Goal: Information Seeking & Learning: Learn about a topic

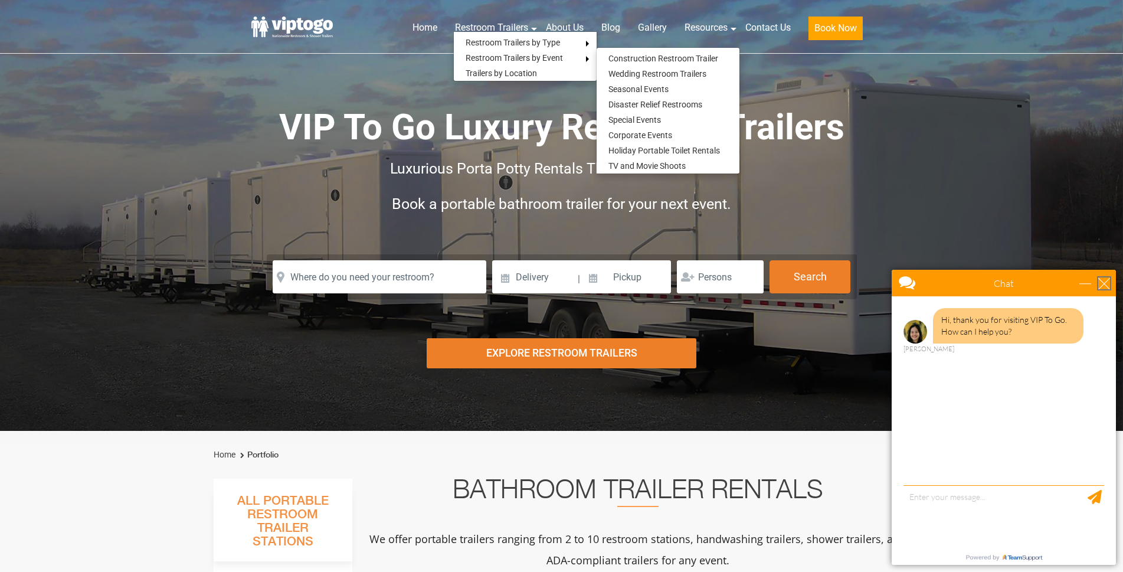
click at [1106, 280] on div "close" at bounding box center [1105, 283] width 12 height 12
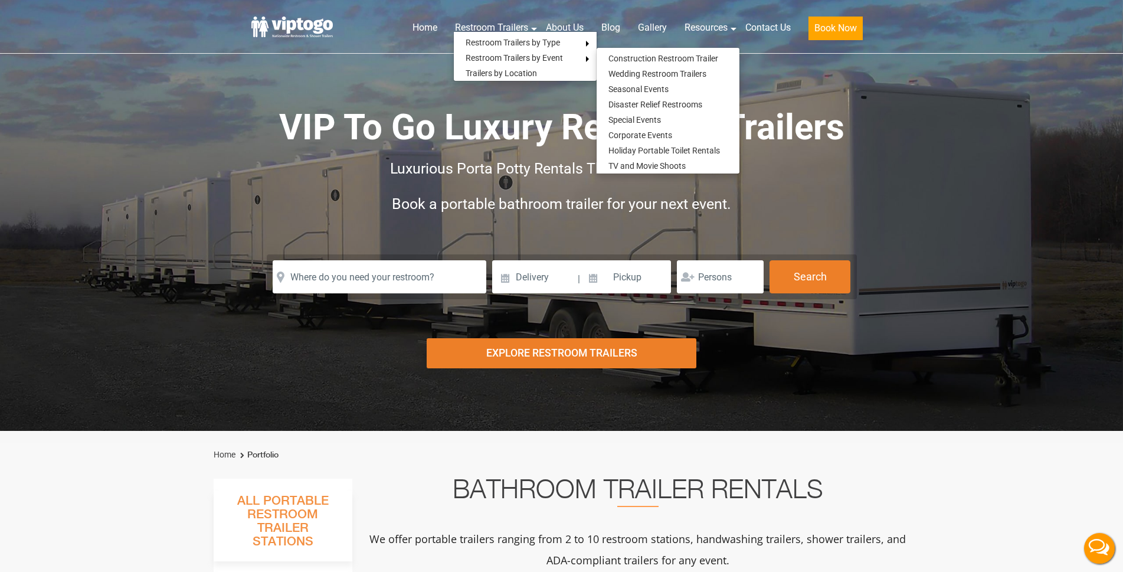
click at [487, 130] on span "VIP To Go Luxury Restroom Trailers" at bounding box center [562, 127] width 566 height 42
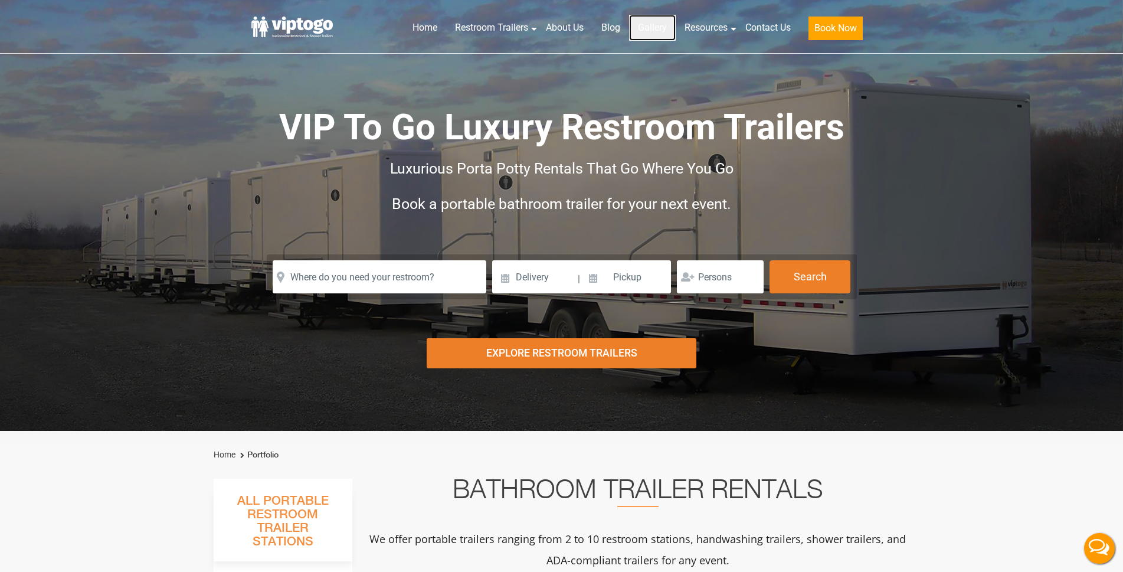
click at [650, 28] on link "Gallery" at bounding box center [652, 28] width 47 height 26
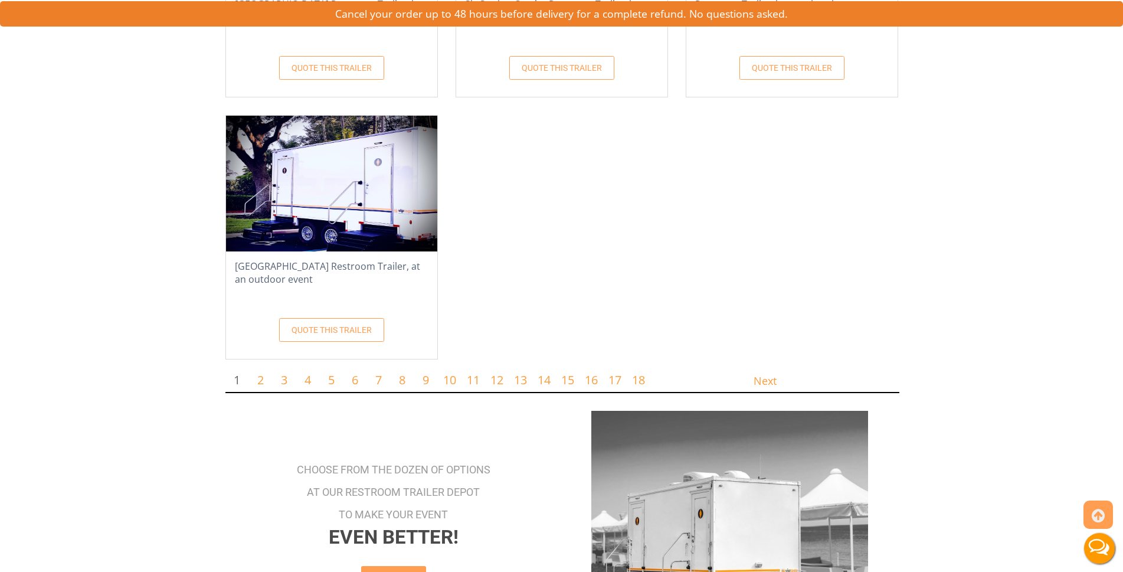
scroll to position [2184, 0]
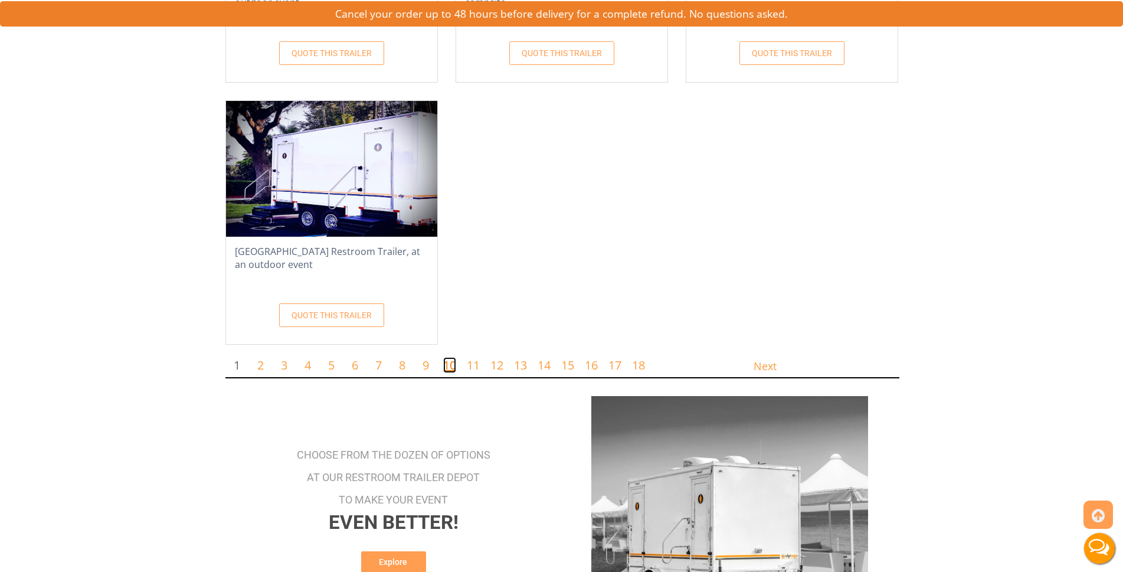
click at [455, 359] on link "10" at bounding box center [449, 365] width 13 height 16
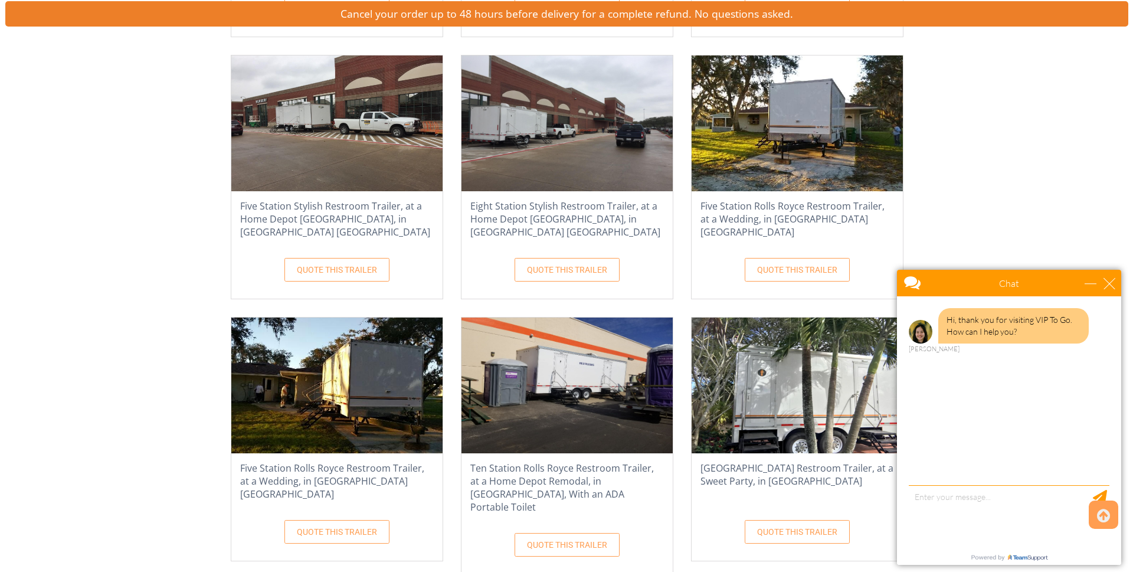
scroll to position [945, 0]
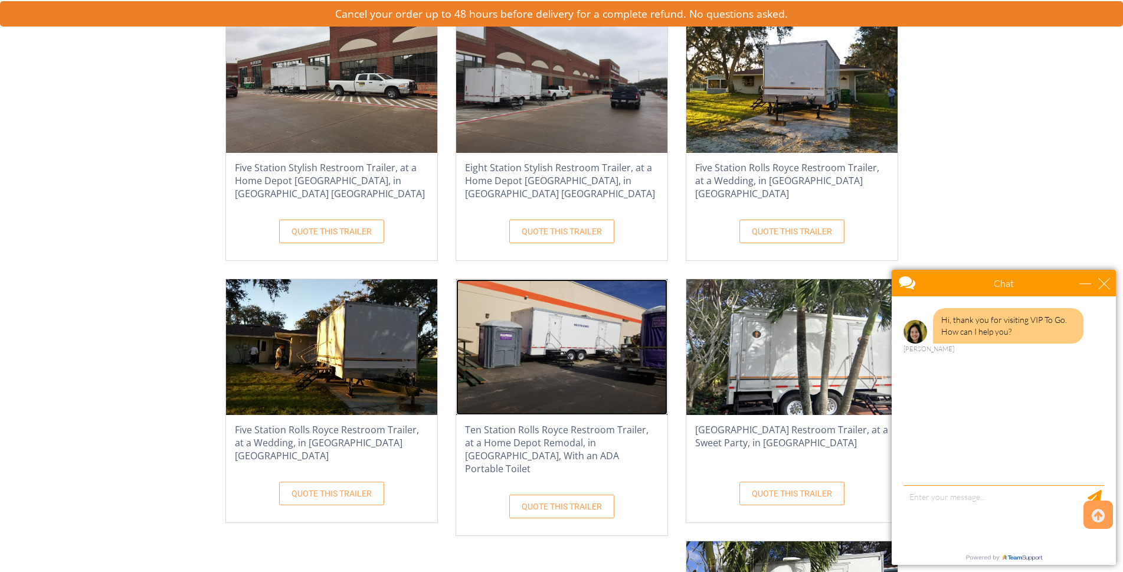
click at [590, 339] on img at bounding box center [561, 347] width 211 height 136
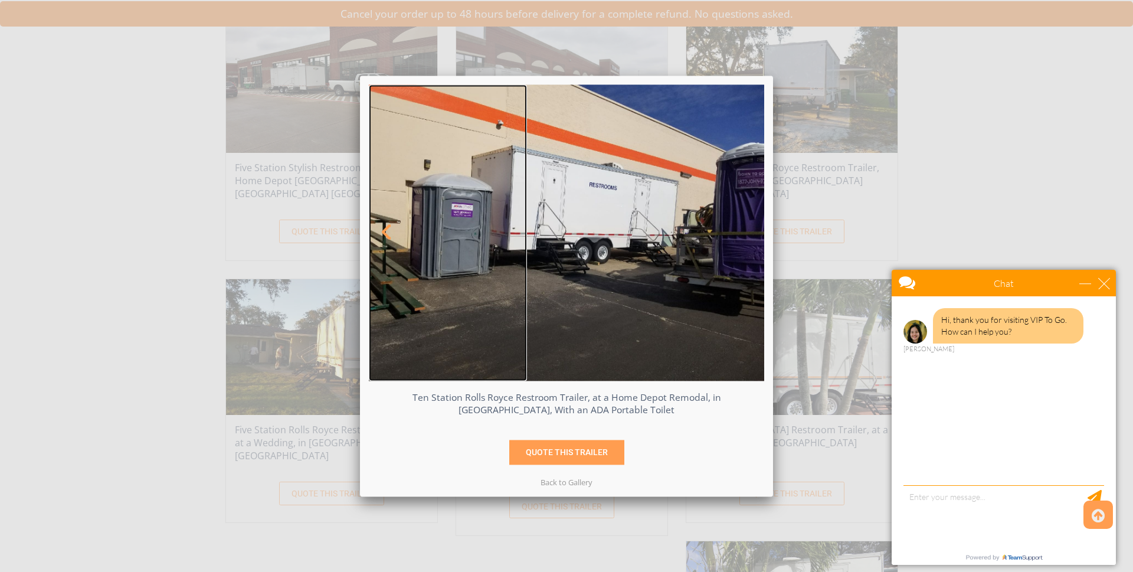
click at [513, 332] on link at bounding box center [448, 232] width 158 height 297
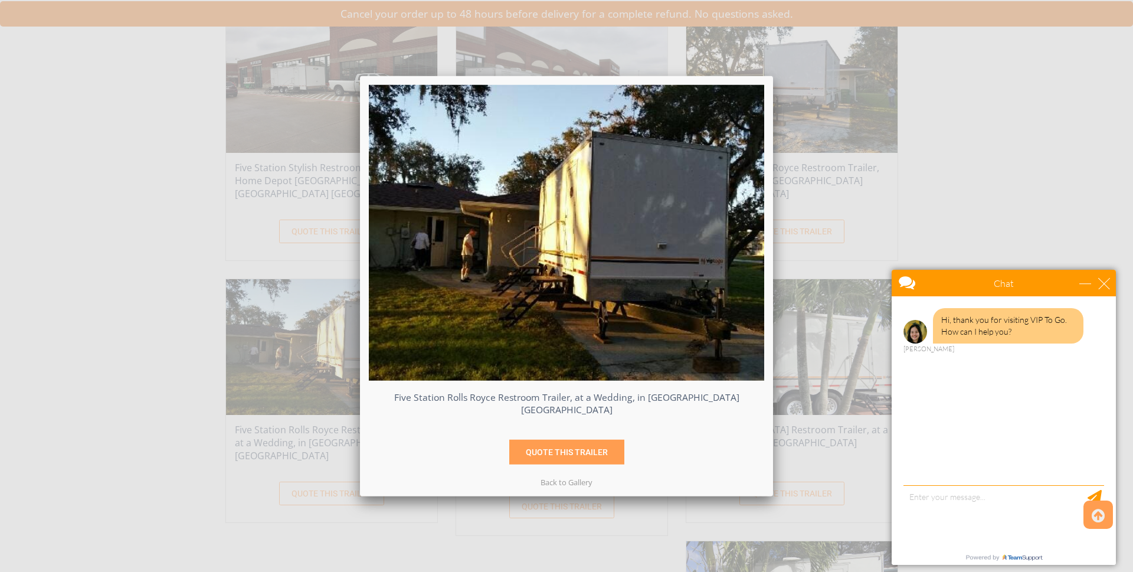
click at [549, 334] on img at bounding box center [567, 232] width 396 height 296
click at [740, 233] on span at bounding box center [747, 232] width 21 height 20
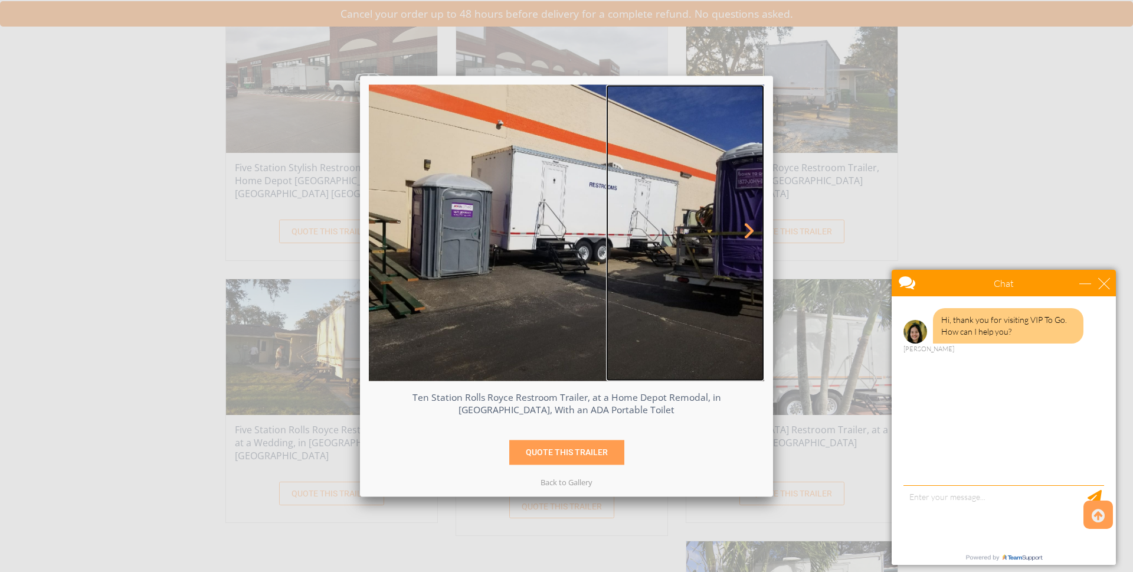
click at [740, 233] on span at bounding box center [747, 232] width 21 height 20
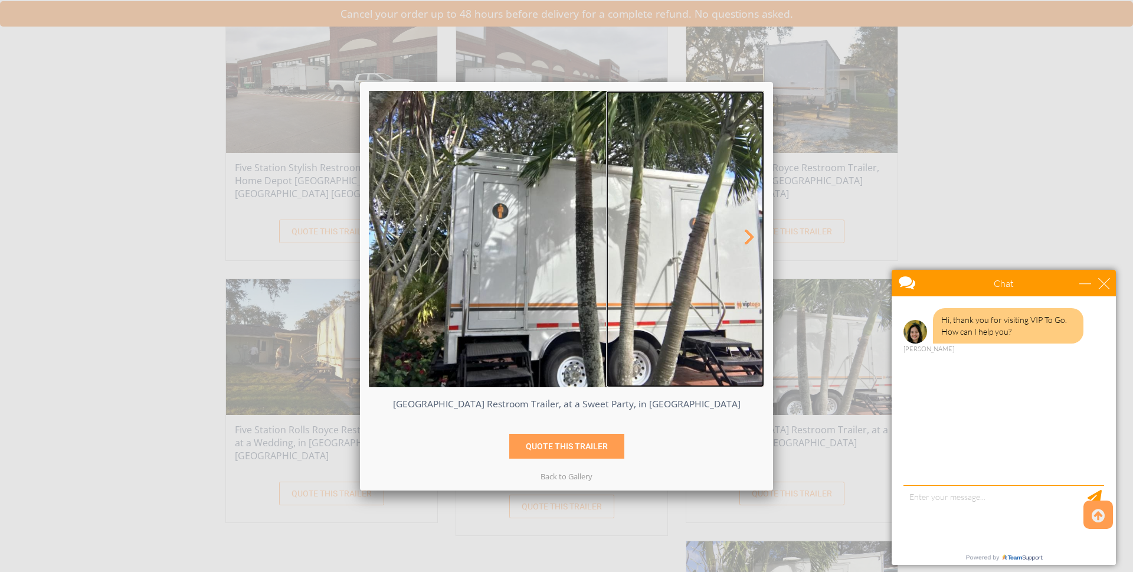
click at [740, 233] on span at bounding box center [747, 238] width 21 height 20
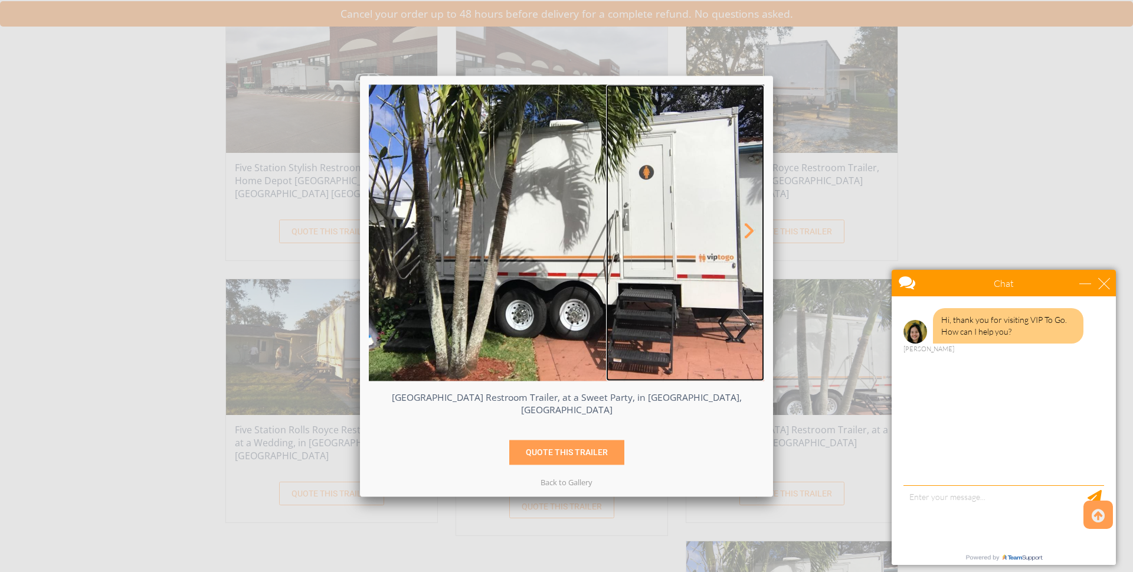
click at [740, 233] on span at bounding box center [747, 232] width 21 height 20
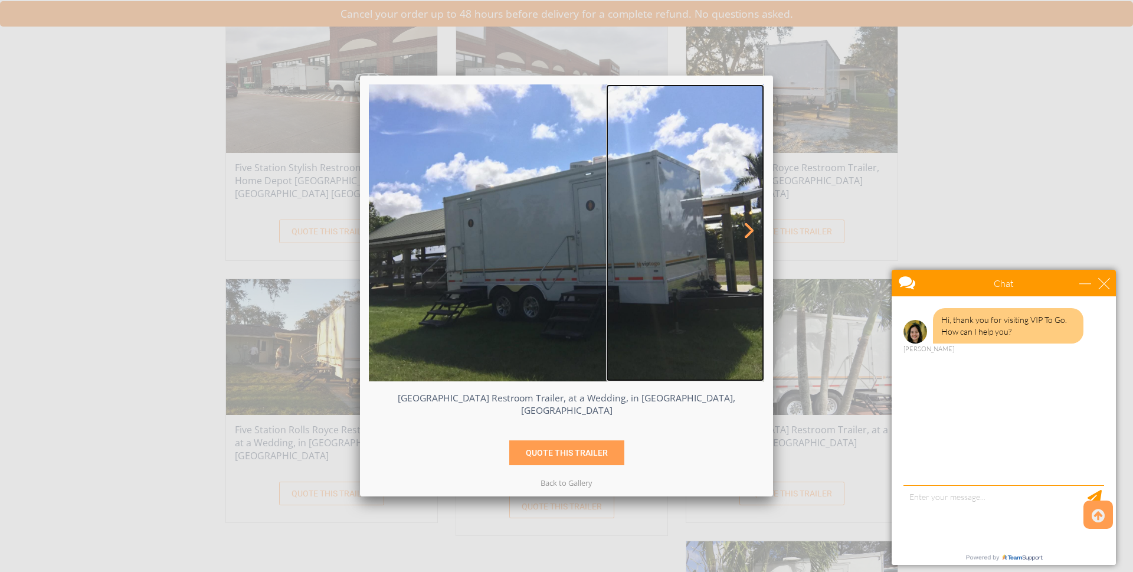
click at [740, 233] on span at bounding box center [747, 232] width 21 height 20
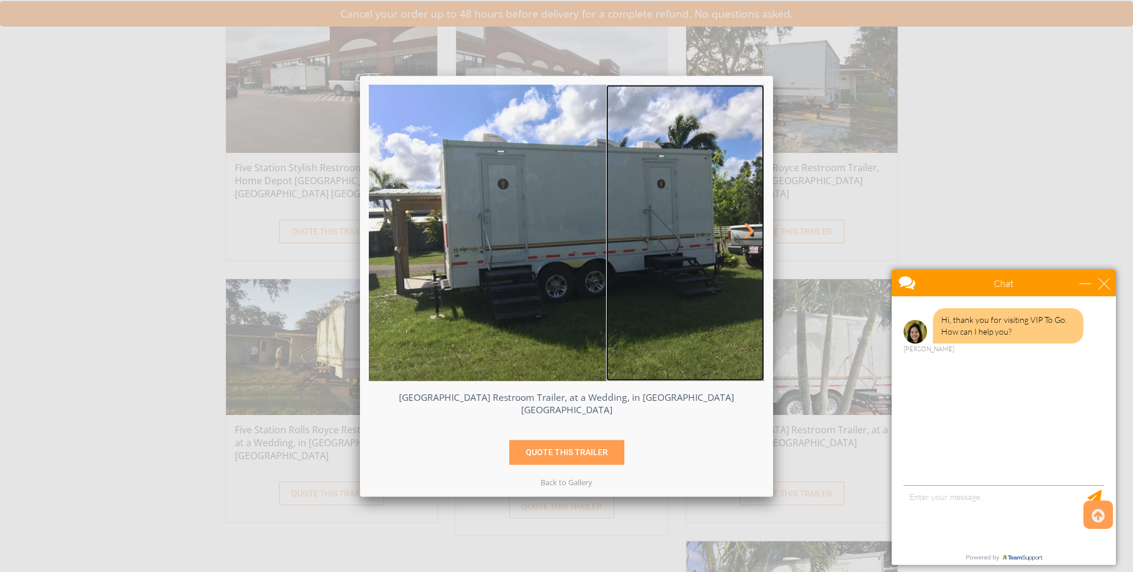
click at [740, 233] on span at bounding box center [747, 232] width 21 height 20
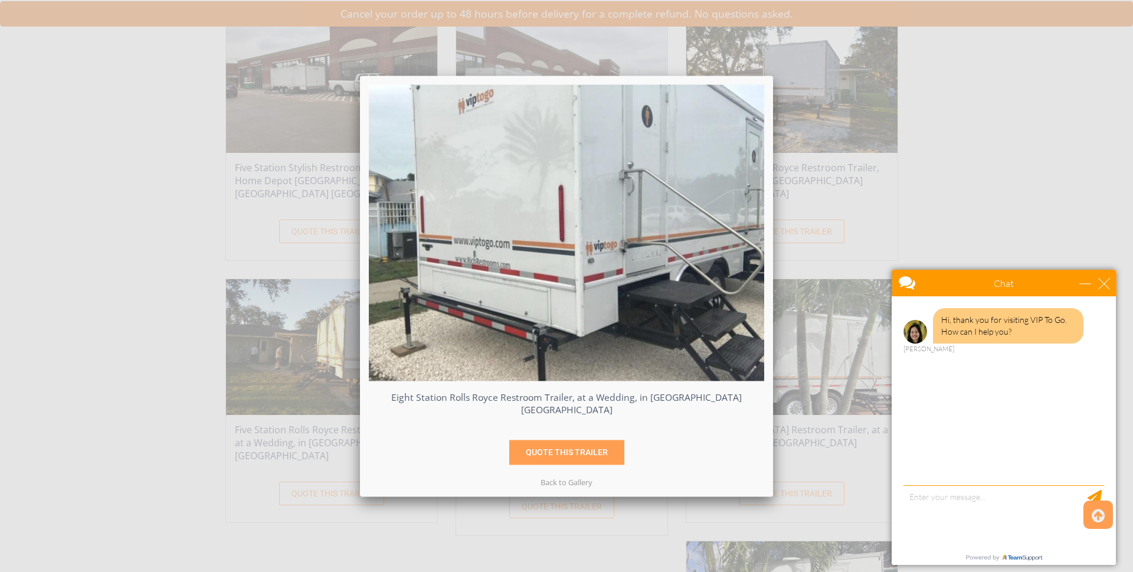
click at [740, 233] on span at bounding box center [747, 232] width 21 height 20
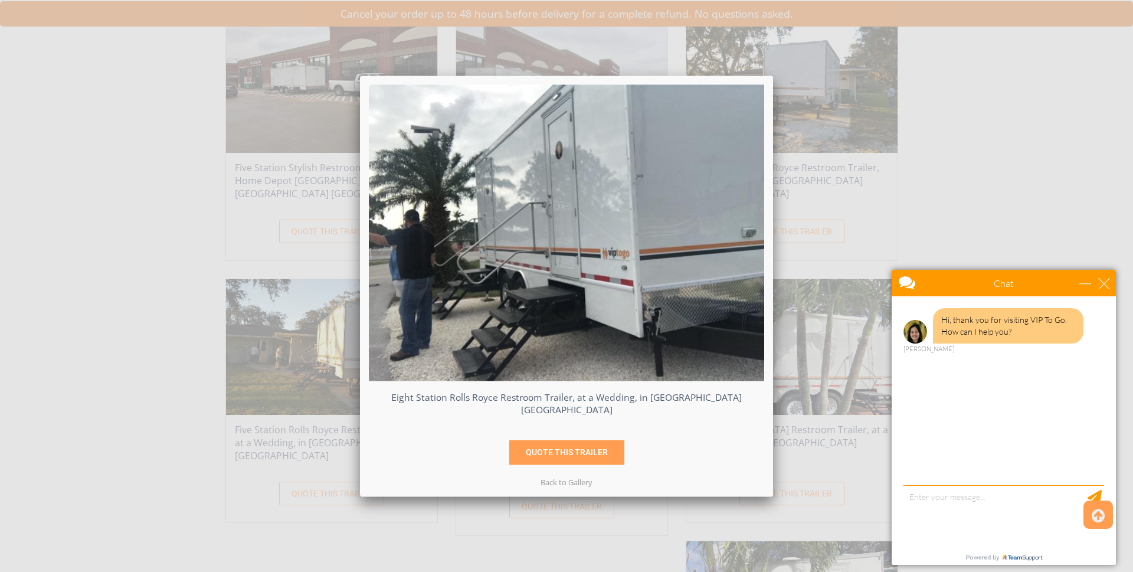
click at [740, 233] on span at bounding box center [747, 232] width 21 height 20
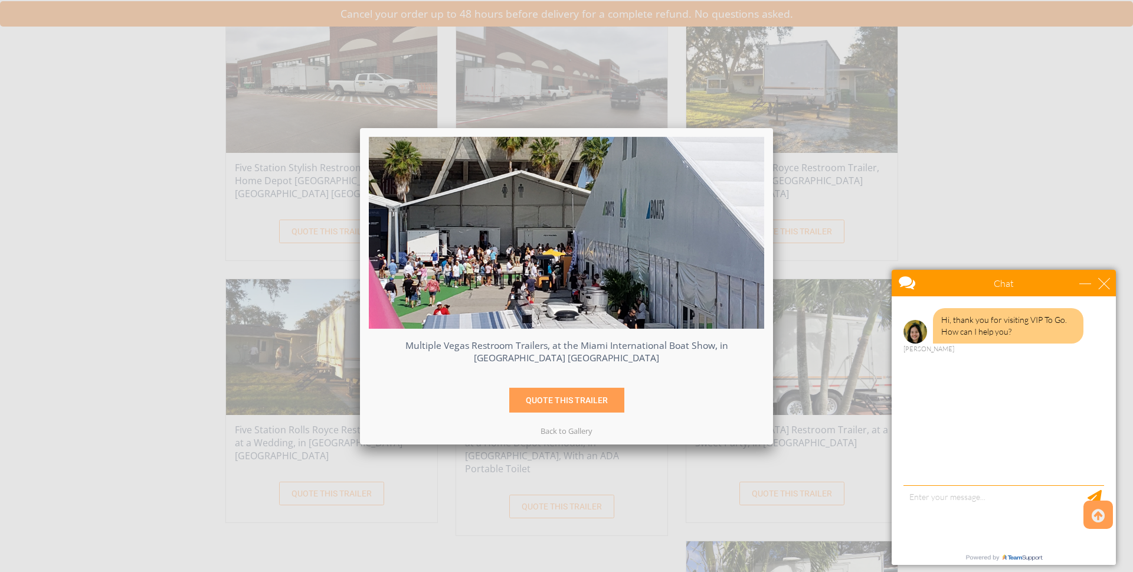
click at [740, 233] on span at bounding box center [747, 232] width 21 height 20
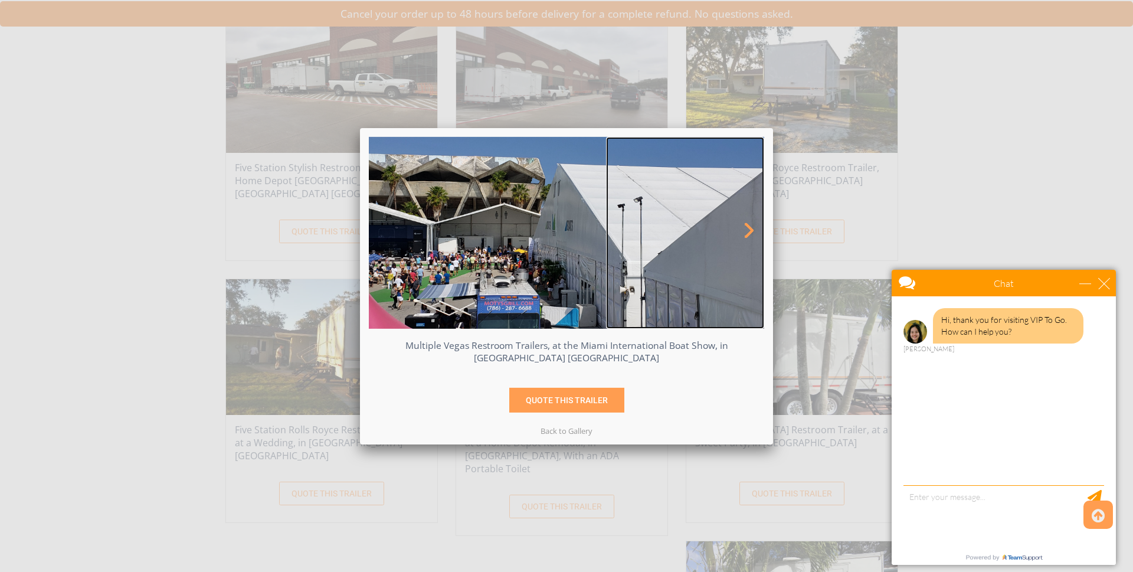
click at [740, 233] on span at bounding box center [747, 232] width 21 height 20
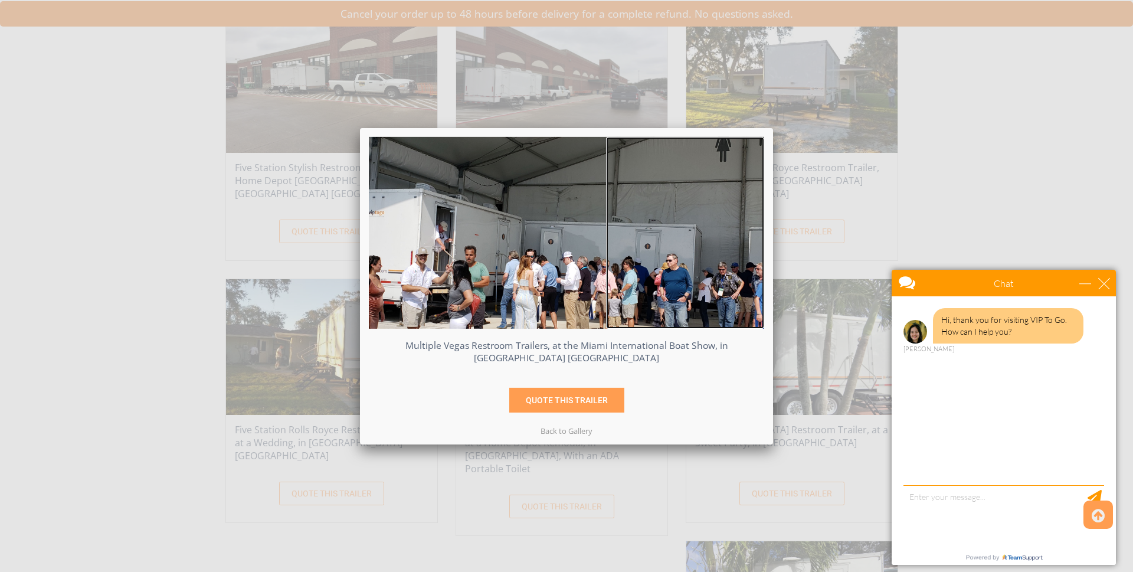
click at [740, 233] on span at bounding box center [747, 232] width 21 height 20
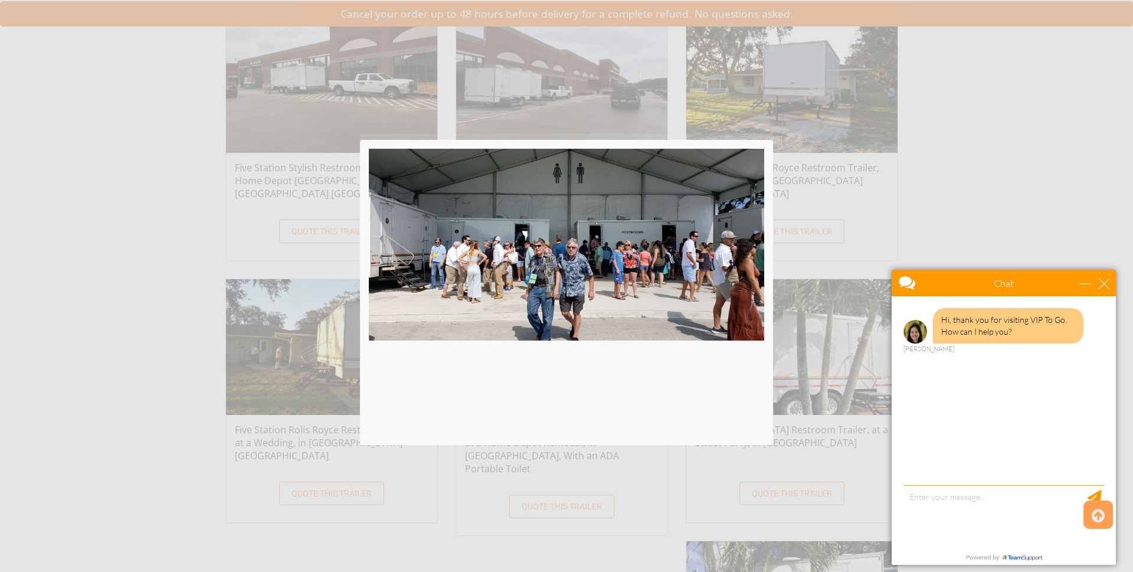
click at [740, 233] on img at bounding box center [567, 238] width 396 height 192
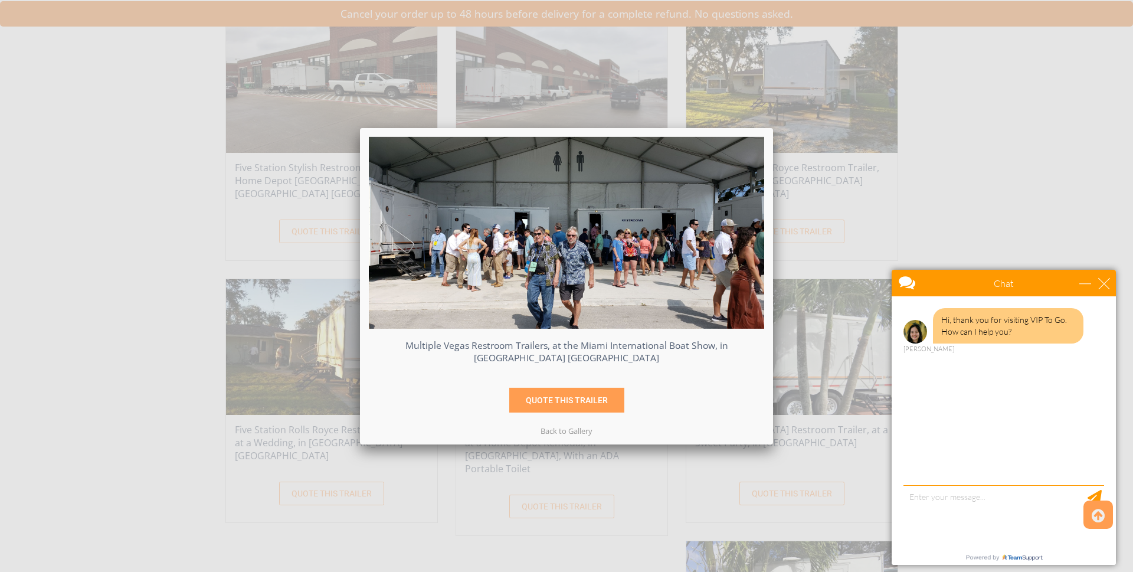
click at [740, 233] on span at bounding box center [747, 232] width 21 height 20
click at [740, 233] on img at bounding box center [567, 232] width 396 height 192
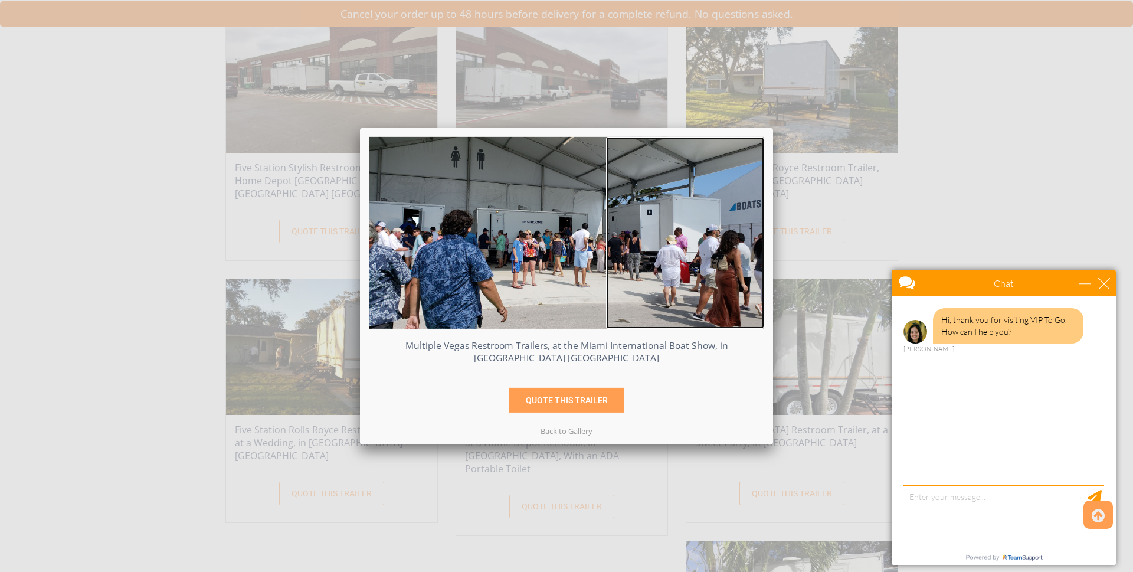
click at [740, 233] on span at bounding box center [747, 232] width 21 height 20
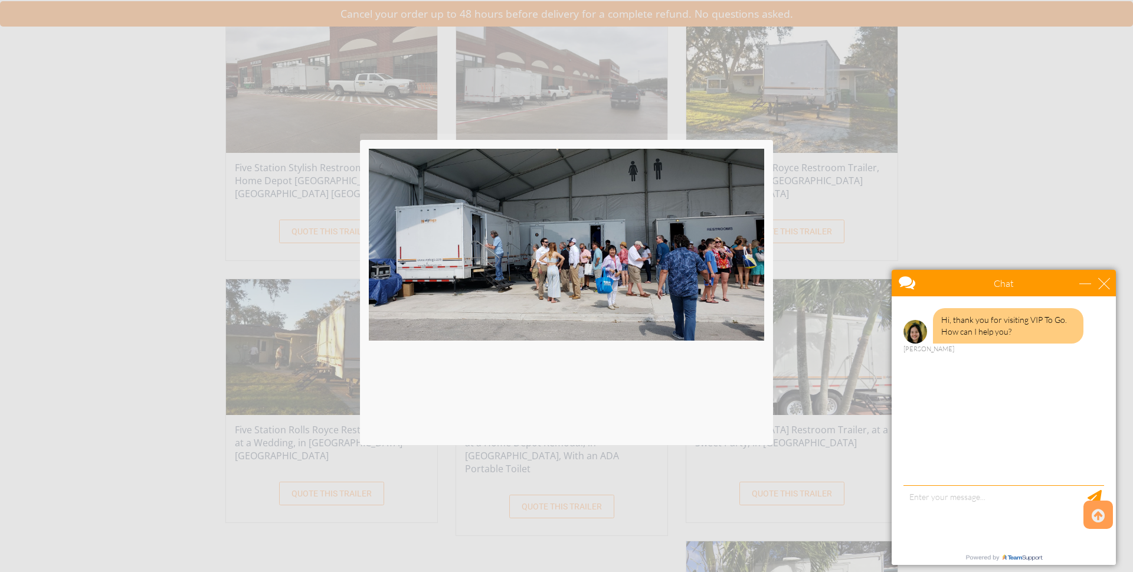
click at [740, 233] on img at bounding box center [567, 238] width 396 height 192
